Goal: Task Accomplishment & Management: Complete application form

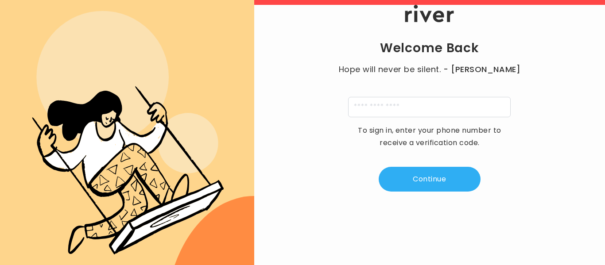
scroll to position [15, 0]
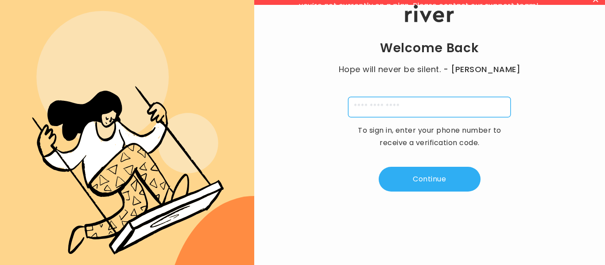
click at [360, 101] on input "tel" at bounding box center [429, 107] width 163 height 20
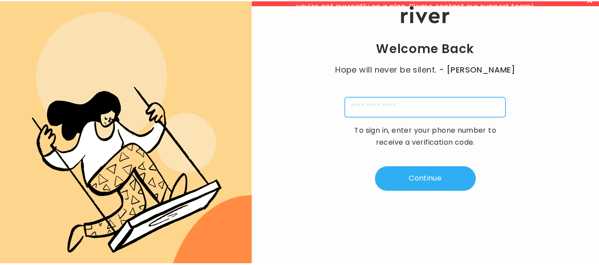
scroll to position [0, 0]
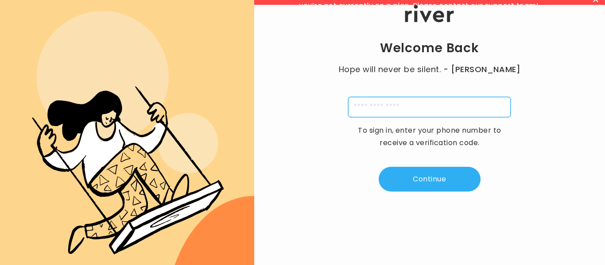
type input "**********"
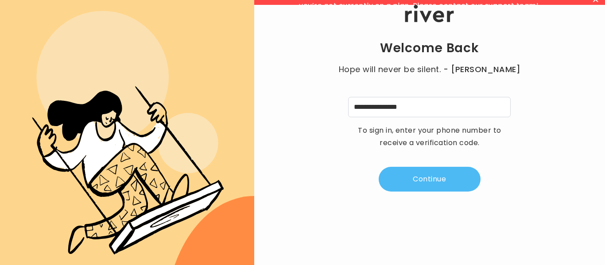
click at [414, 178] on button "Continue" at bounding box center [430, 179] width 102 height 25
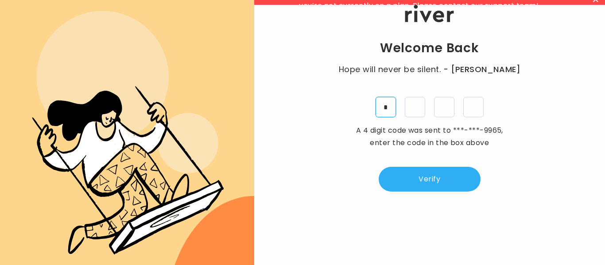
type input "*"
click at [441, 104] on input "*" at bounding box center [444, 107] width 20 height 20
type input "*"
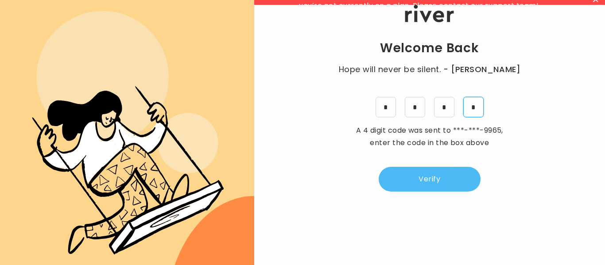
type input "*"
click at [449, 179] on button "Verify" at bounding box center [430, 179] width 102 height 25
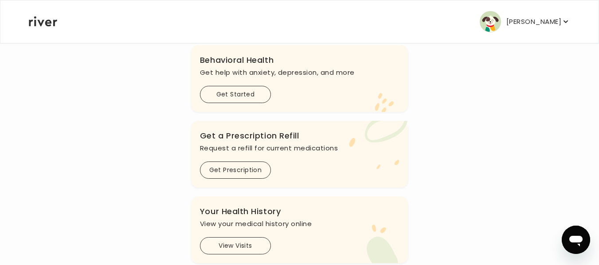
scroll to position [260, 0]
click at [226, 172] on button "Get Prescription" at bounding box center [235, 169] width 71 height 17
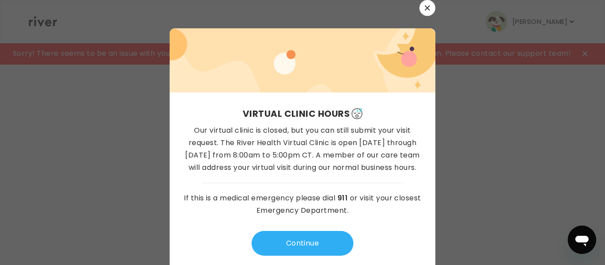
scroll to position [8, 0]
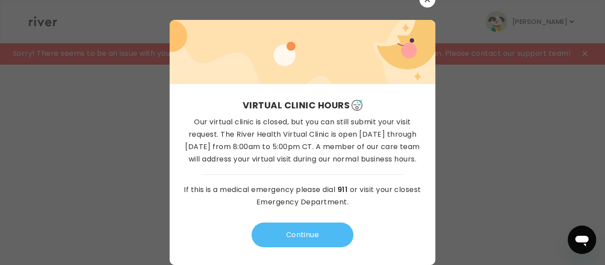
click at [276, 230] on button "Continue" at bounding box center [303, 235] width 102 height 25
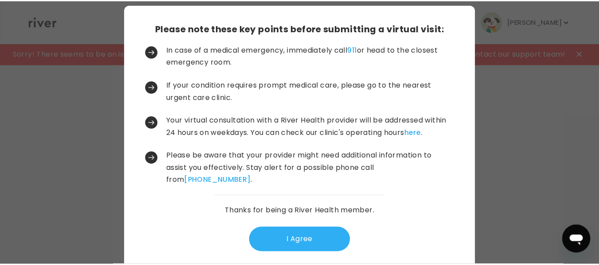
scroll to position [33, 0]
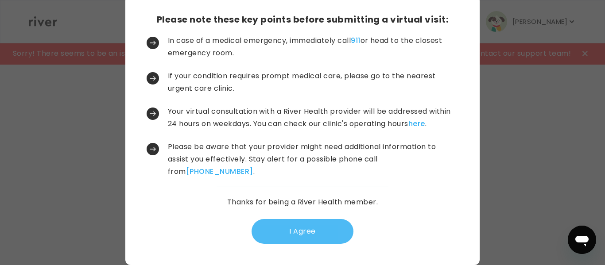
click at [267, 239] on button "I Agree" at bounding box center [303, 231] width 102 height 25
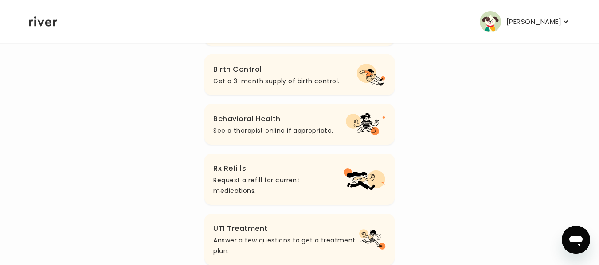
scroll to position [164, 0]
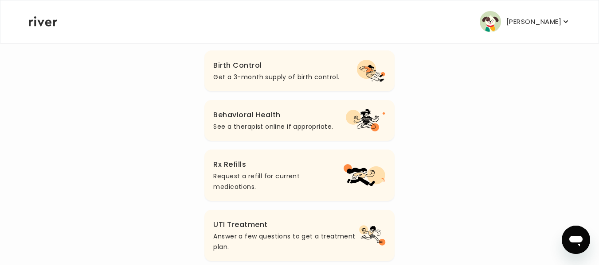
click at [236, 172] on p "Request a refill for current medications." at bounding box center [278, 181] width 130 height 21
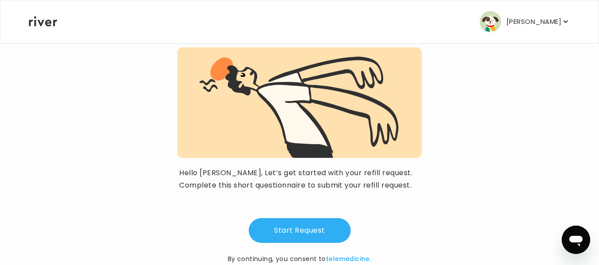
scroll to position [109, 0]
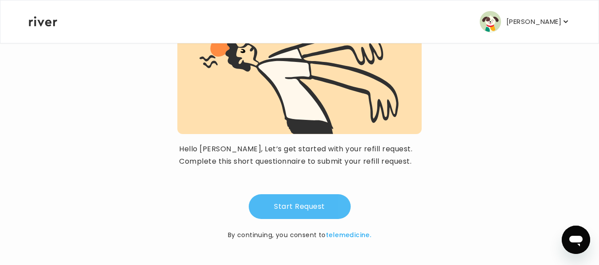
click at [288, 205] on button "Start Request" at bounding box center [300, 207] width 102 height 25
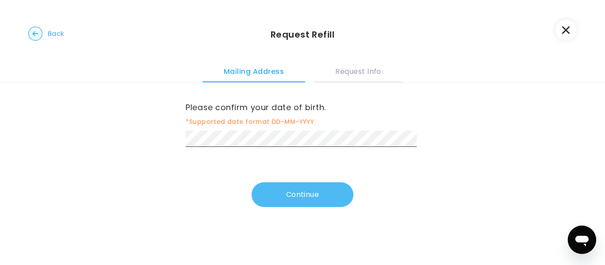
click at [285, 191] on button "Continue" at bounding box center [303, 195] width 102 height 25
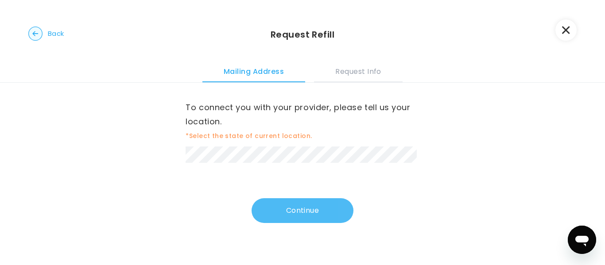
click at [283, 206] on button "Continue" at bounding box center [303, 211] width 102 height 25
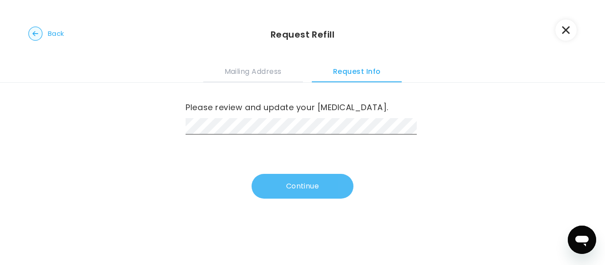
click at [275, 183] on button "Continue" at bounding box center [303, 186] width 102 height 25
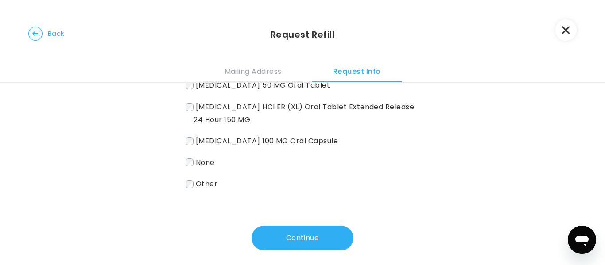
scroll to position [144, 0]
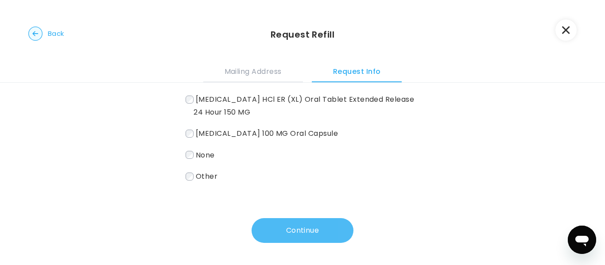
click at [294, 226] on button "Continue" at bounding box center [303, 231] width 102 height 25
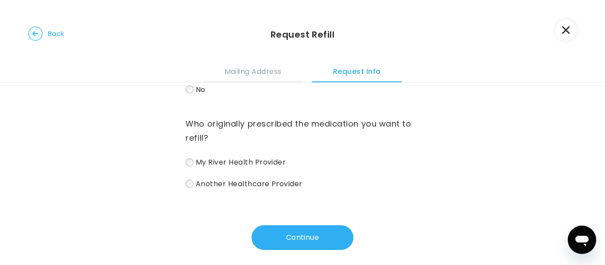
scroll to position [85, 0]
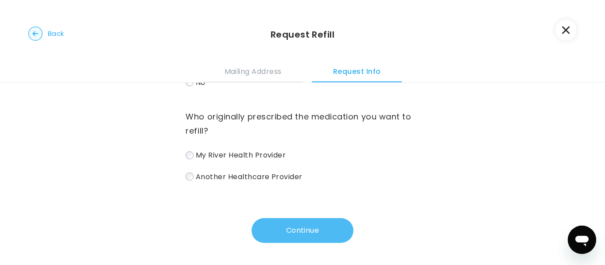
click at [270, 226] on button "Continue" at bounding box center [303, 231] width 102 height 25
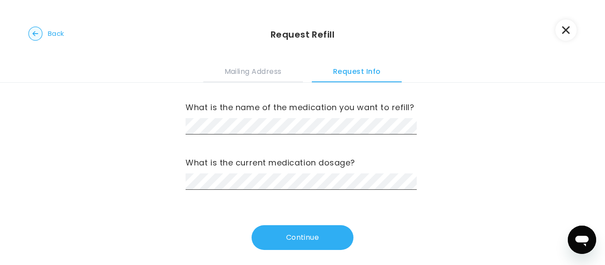
click at [52, 32] on span "Back" at bounding box center [56, 33] width 16 height 12
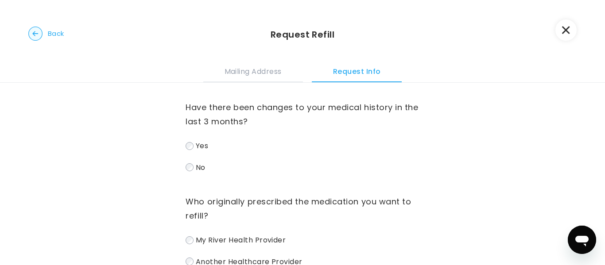
click at [52, 32] on span "Back" at bounding box center [56, 33] width 16 height 12
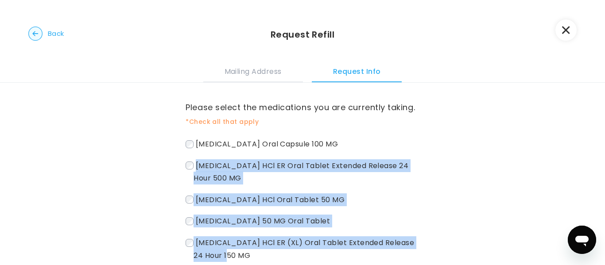
drag, startPoint x: 195, startPoint y: 162, endPoint x: 301, endPoint y: 254, distance: 139.8
click at [301, 254] on div "[MEDICAL_DATA] Oral Capsule 100 MG [MEDICAL_DATA] HCl ER Oral Tablet Extended R…" at bounding box center [303, 232] width 234 height 189
copy div "[MEDICAL_DATA] HCl ER Oral Tablet Extended Release 24 Hour 500 MG [MEDICAL_DATA…"
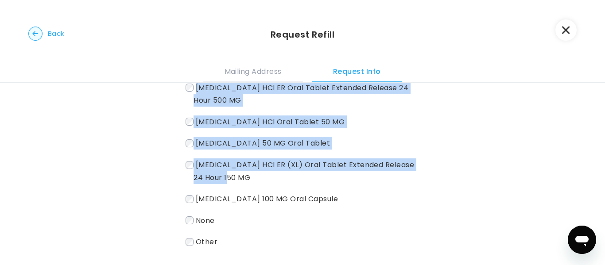
scroll to position [79, 0]
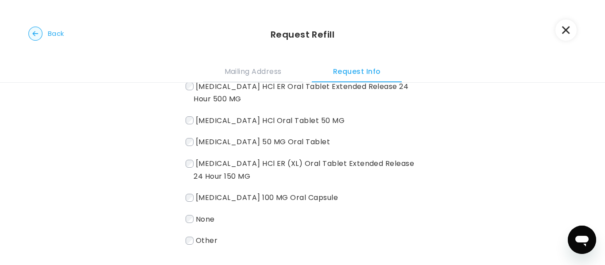
click at [508, 202] on div "Please select the medications you are currently taking. *Check all that apply […" at bounding box center [302, 167] width 605 height 326
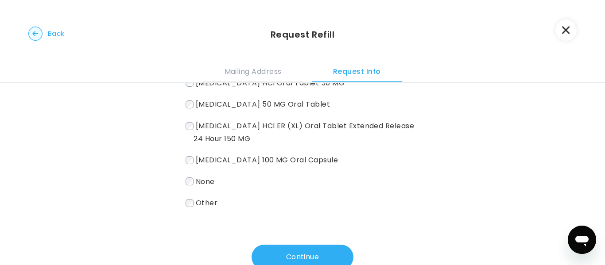
scroll to position [144, 0]
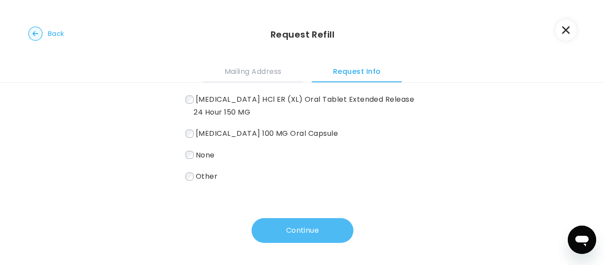
click at [328, 235] on button "Continue" at bounding box center [303, 231] width 102 height 25
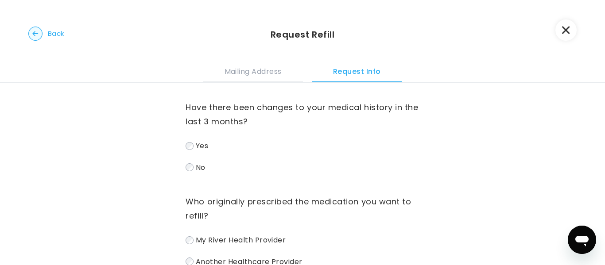
scroll to position [85, 0]
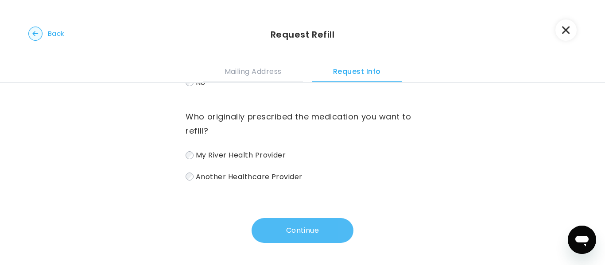
click at [317, 230] on button "Continue" at bounding box center [303, 231] width 102 height 25
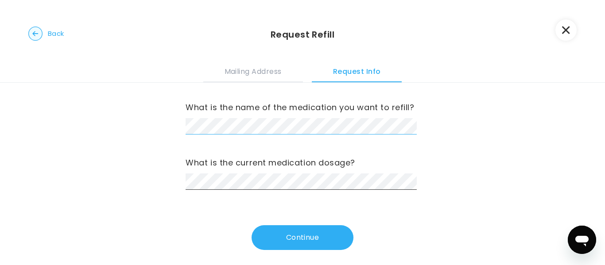
scroll to position [0, 0]
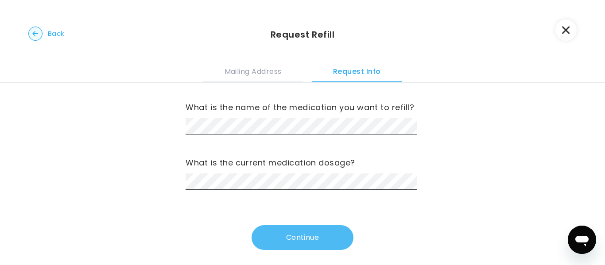
click at [281, 236] on button "Continue" at bounding box center [303, 238] width 102 height 25
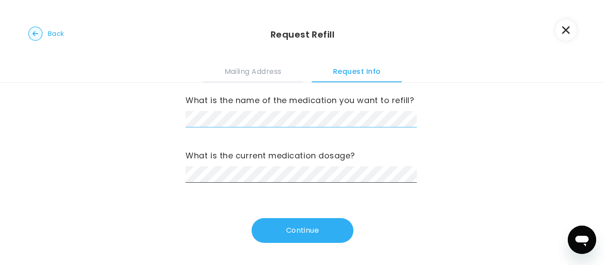
scroll to position [0, 512]
click at [441, 126] on div "What is the name of the medication you want to refill? What is the current medi…" at bounding box center [302, 171] width 605 height 190
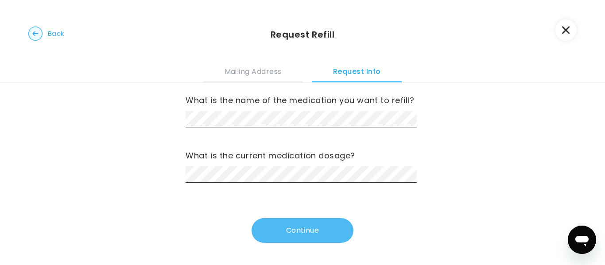
scroll to position [0, 0]
click at [324, 234] on button "Continue" at bounding box center [303, 231] width 102 height 25
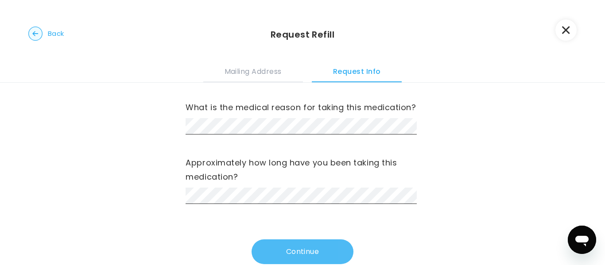
click at [275, 258] on button "Continue" at bounding box center [303, 252] width 102 height 25
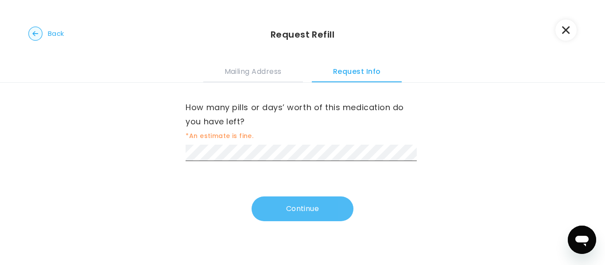
click at [275, 204] on button "Continue" at bounding box center [303, 209] width 102 height 25
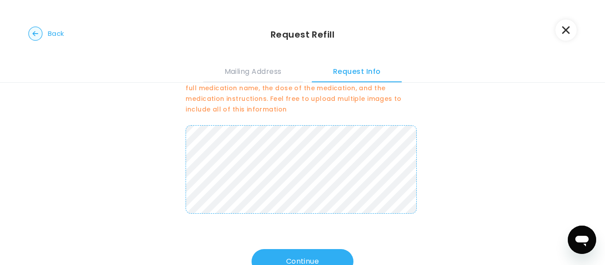
scroll to position [75, 0]
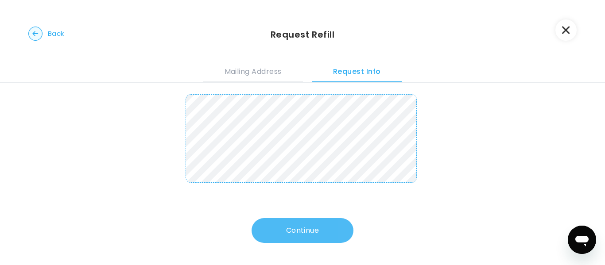
click at [327, 227] on button "Continue" at bounding box center [303, 231] width 102 height 25
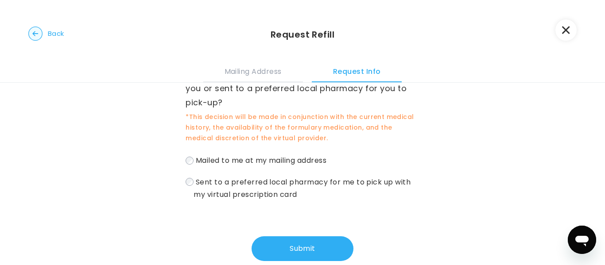
scroll to position [51, 0]
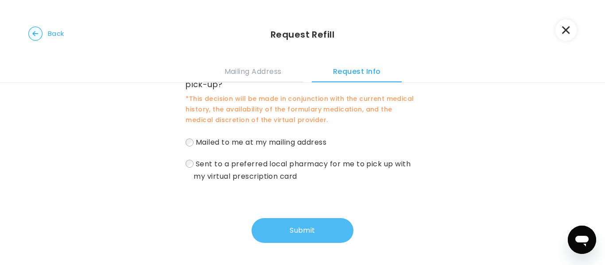
click at [275, 226] on button "Submit" at bounding box center [303, 231] width 102 height 25
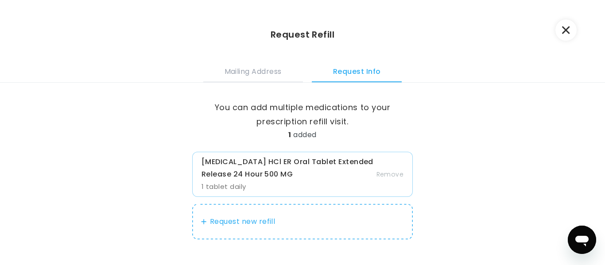
click at [241, 221] on button "Request new refill" at bounding box center [302, 221] width 221 height 35
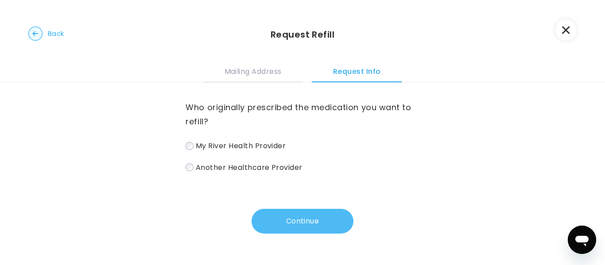
click at [263, 219] on button "Continue" at bounding box center [303, 221] width 102 height 25
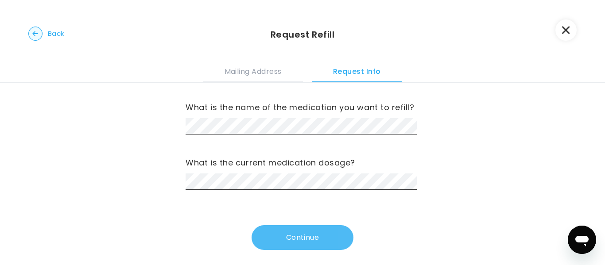
click at [274, 231] on button "Continue" at bounding box center [303, 238] width 102 height 25
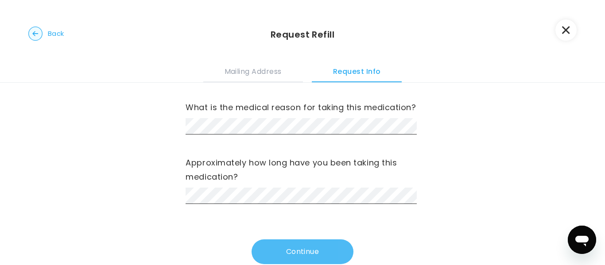
click at [267, 254] on button "Continue" at bounding box center [303, 252] width 102 height 25
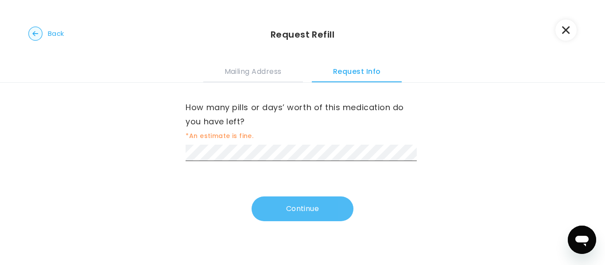
click at [279, 205] on button "Continue" at bounding box center [303, 209] width 102 height 25
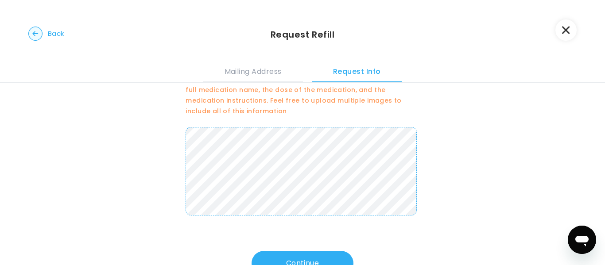
scroll to position [66, 0]
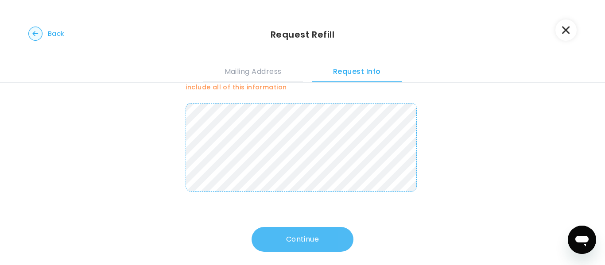
click at [276, 238] on button "Continue" at bounding box center [303, 239] width 102 height 25
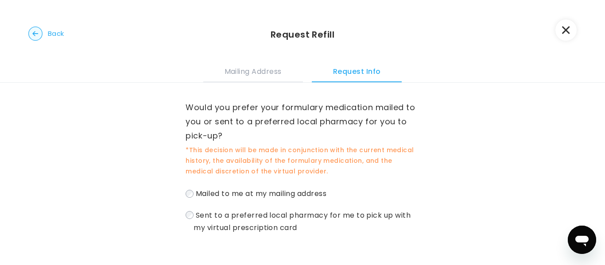
scroll to position [51, 0]
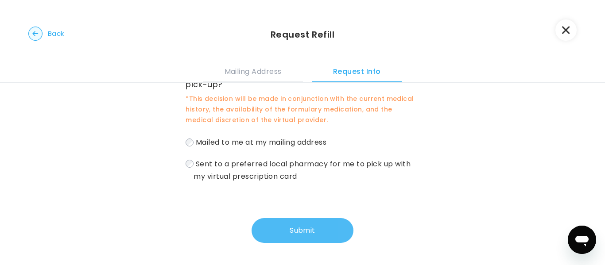
click at [269, 227] on button "Submit" at bounding box center [303, 231] width 102 height 25
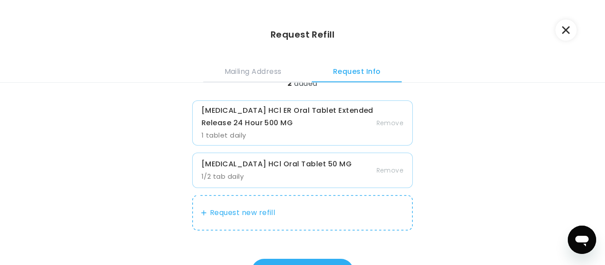
scroll to position [48, 0]
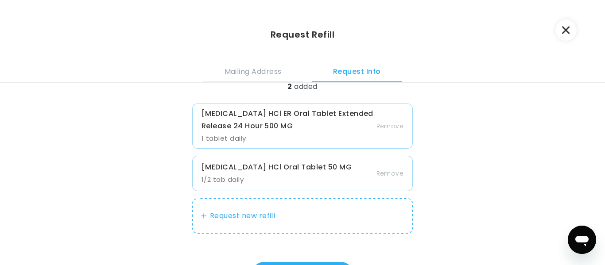
click at [240, 217] on button "Request new refill" at bounding box center [302, 216] width 221 height 35
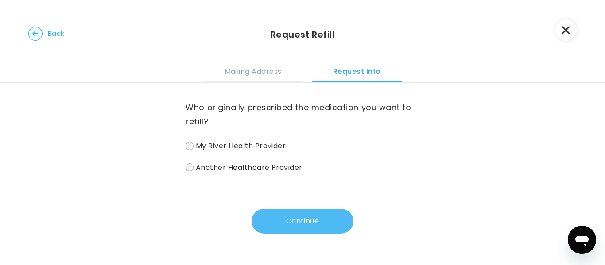
click at [273, 217] on button "Continue" at bounding box center [303, 221] width 102 height 25
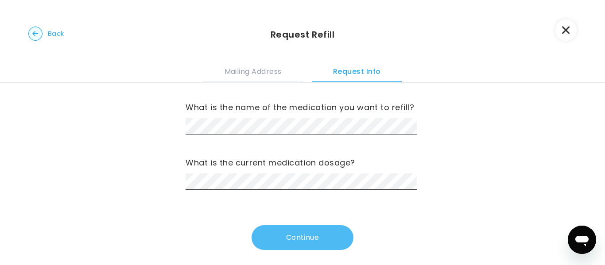
click at [277, 235] on button "Continue" at bounding box center [303, 238] width 102 height 25
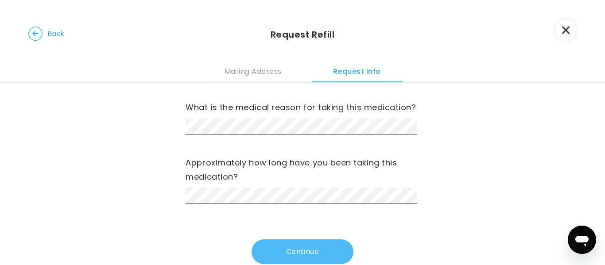
click at [266, 250] on button "Continue" at bounding box center [303, 252] width 102 height 25
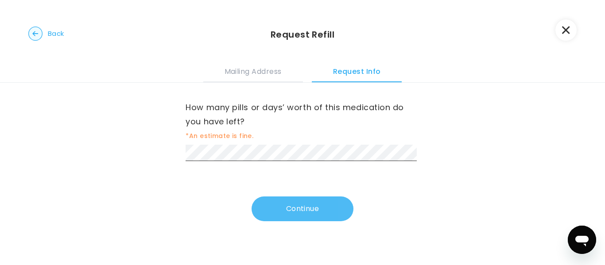
click at [272, 211] on button "Continue" at bounding box center [303, 209] width 102 height 25
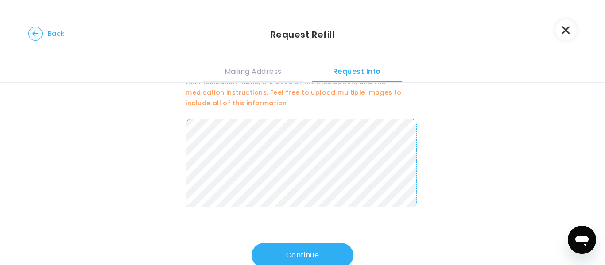
scroll to position [75, 0]
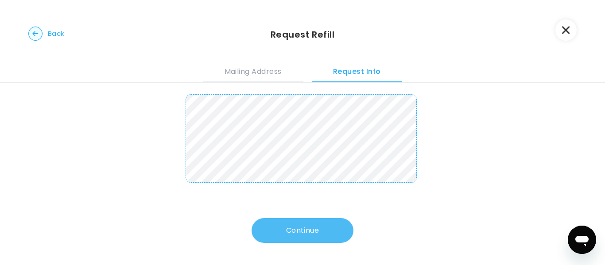
click at [277, 230] on button "Continue" at bounding box center [303, 231] width 102 height 25
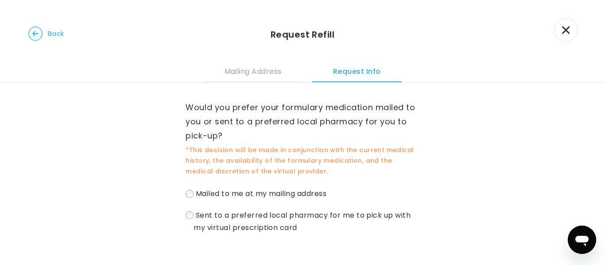
scroll to position [51, 0]
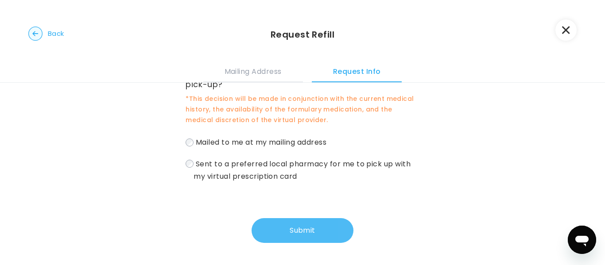
click at [277, 230] on button "Submit" at bounding box center [303, 231] width 102 height 25
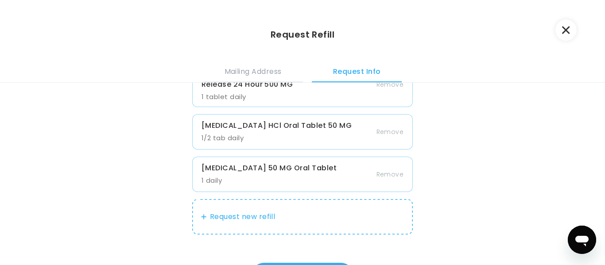
scroll to position [135, 0]
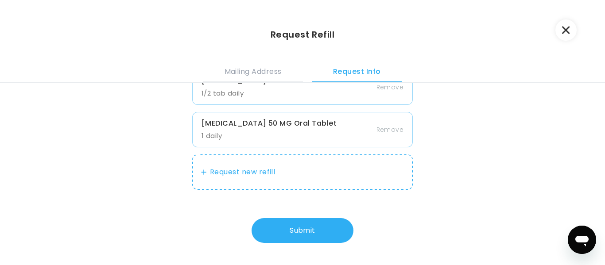
click at [257, 175] on button "Request new refill" at bounding box center [302, 172] width 221 height 35
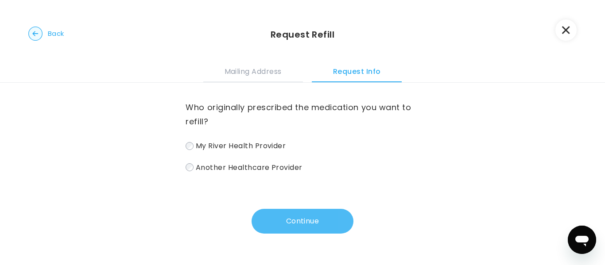
click at [282, 219] on button "Continue" at bounding box center [303, 221] width 102 height 25
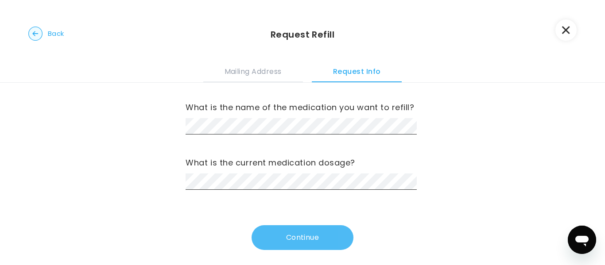
click at [266, 235] on button "Continue" at bounding box center [303, 238] width 102 height 25
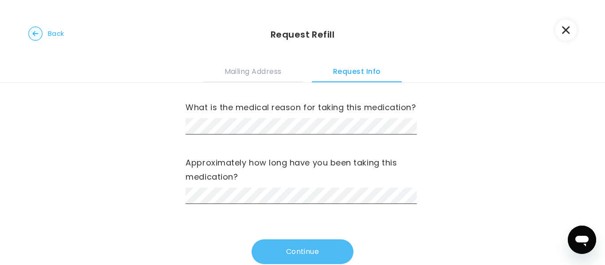
click at [282, 250] on button "Continue" at bounding box center [303, 252] width 102 height 25
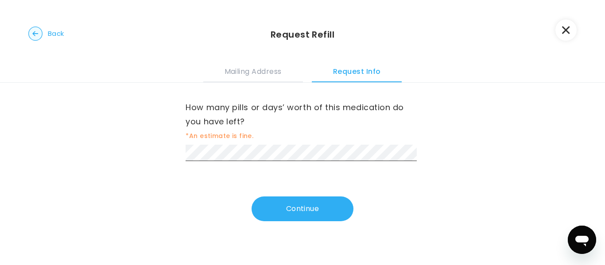
click at [203, 144] on div "How many pills or days’ worth of this medication do you have left? *An estimate…" at bounding box center [303, 131] width 234 height 61
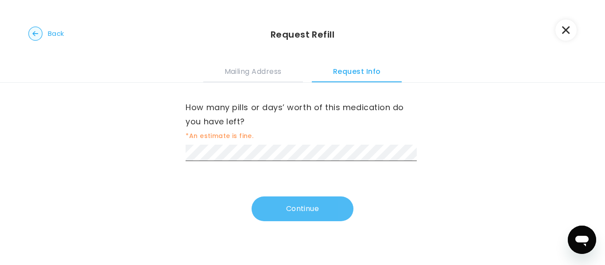
click at [271, 203] on button "Continue" at bounding box center [303, 209] width 102 height 25
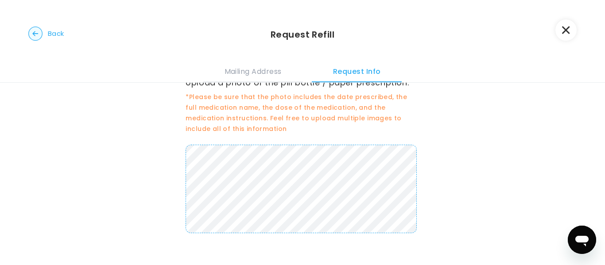
scroll to position [75, 0]
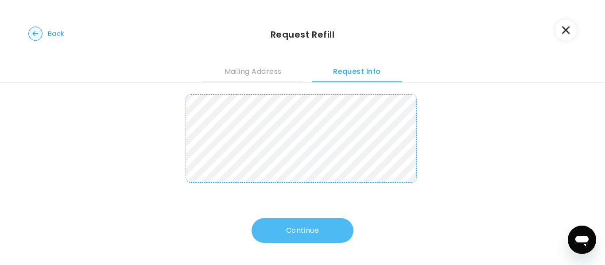
click at [283, 241] on button "Continue" at bounding box center [303, 231] width 102 height 25
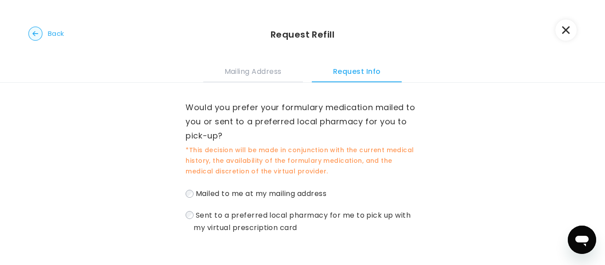
scroll to position [51, 0]
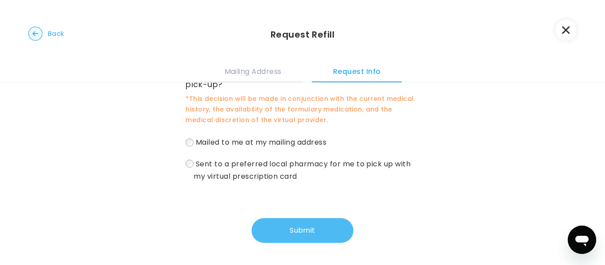
click at [285, 226] on button "Submit" at bounding box center [303, 231] width 102 height 25
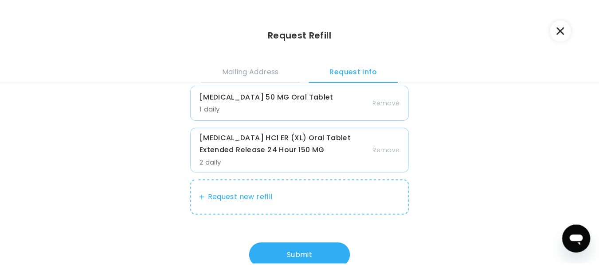
scroll to position [187, 0]
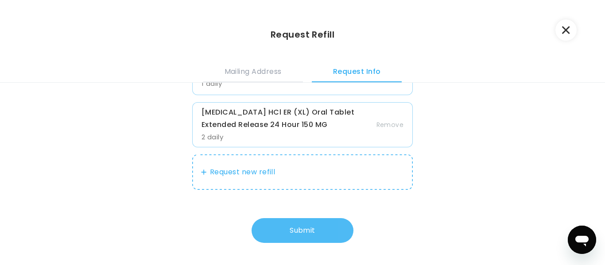
click at [264, 229] on button "Submit" at bounding box center [303, 231] width 102 height 25
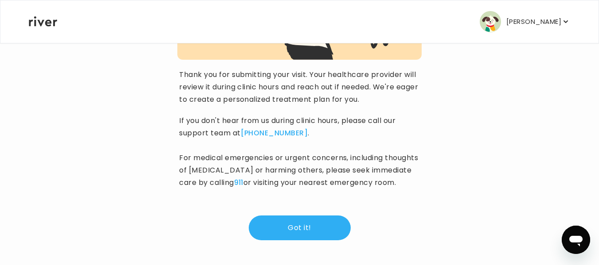
scroll to position [179, 0]
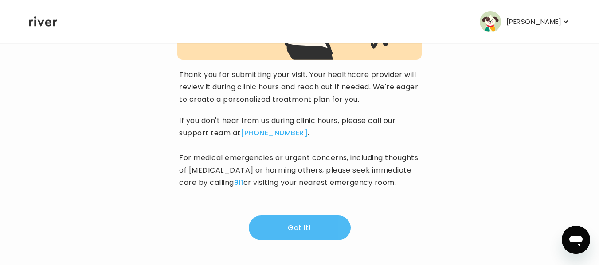
click at [291, 227] on button "Got it!" at bounding box center [300, 228] width 102 height 25
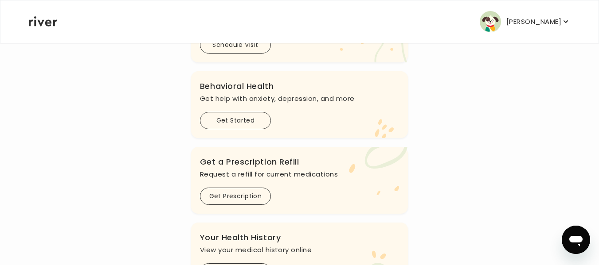
scroll to position [271, 0]
